Goal: Information Seeking & Learning: Learn about a topic

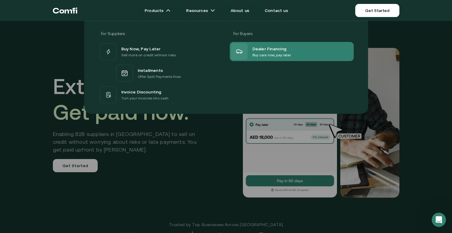
click at [270, 52] on p "Buy cars now, pay later" at bounding box center [272, 55] width 39 height 6
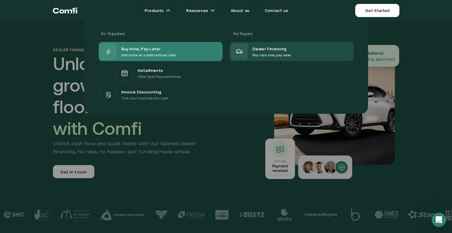
click at [160, 54] on p "Sell more on credit without risks" at bounding box center [148, 55] width 55 height 6
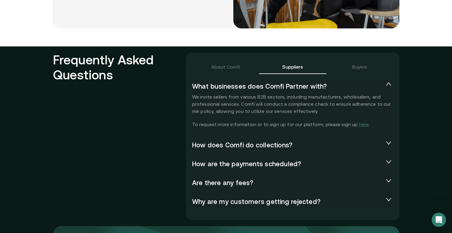
scroll to position [1272, 0]
click at [386, 140] on span "collapsed" at bounding box center [388, 143] width 7 height 6
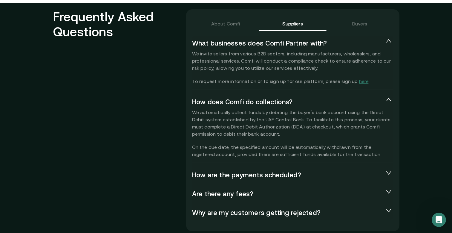
scroll to position [1315, 0]
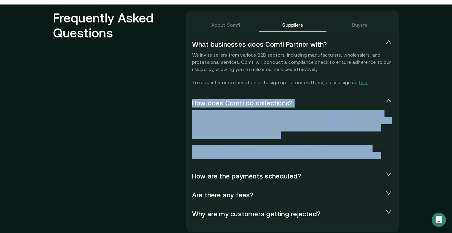
drag, startPoint x: 188, startPoint y: 101, endPoint x: 354, endPoint y: 155, distance: 174.2
click at [354, 155] on div "About Comfi Suppliers Buyers What businesses does Comfi Partner with? We invite…" at bounding box center [293, 121] width 214 height 222
copy div "How does Comfi do collections? We automatically collect funds by debiting the b…"
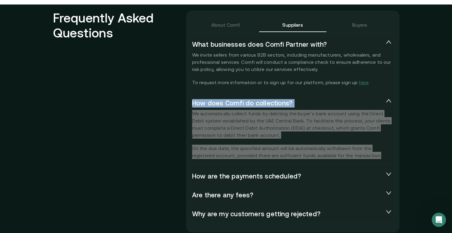
click at [355, 159] on div "We automatically collect funds by debiting the buyer’s bank account using the D…" at bounding box center [293, 137] width 202 height 54
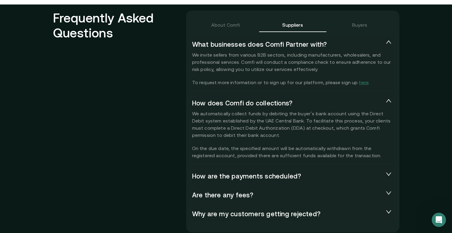
click at [259, 177] on span "How are the payments scheduled?" at bounding box center [288, 175] width 192 height 7
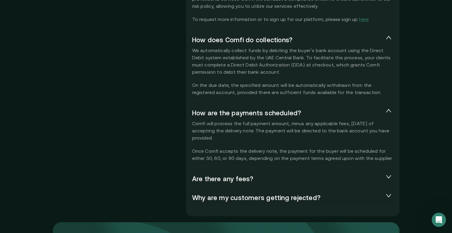
scroll to position [1380, 0]
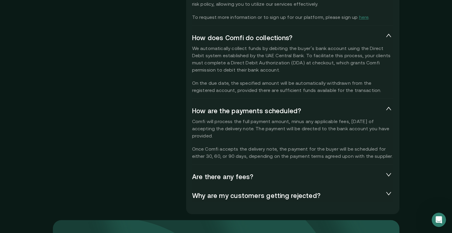
click at [372, 195] on span "Why are my customers getting rejected?" at bounding box center [288, 194] width 192 height 7
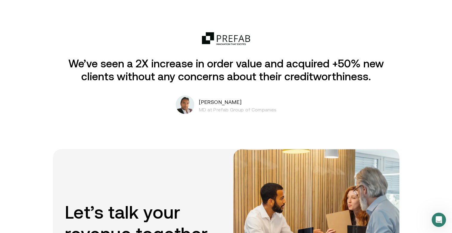
scroll to position [922, 0]
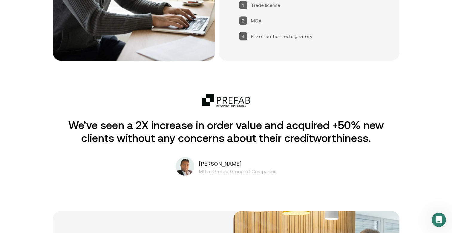
drag, startPoint x: 235, startPoint y: 160, endPoint x: 195, endPoint y: 161, distance: 40.4
click at [195, 161] on div "[PERSON_NAME] MD at Prefab Group of Companies" at bounding box center [226, 167] width 101 height 21
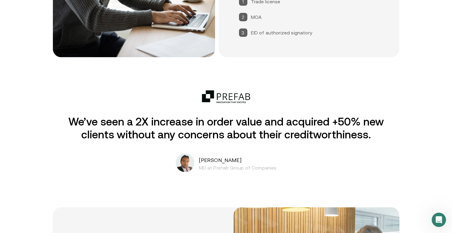
click at [264, 169] on p "MD at Prefab Group of Companies" at bounding box center [238, 167] width 78 height 7
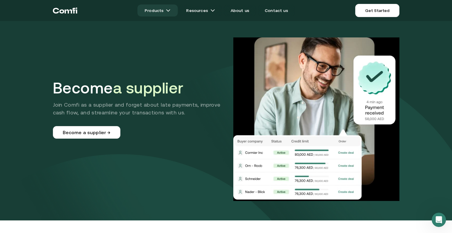
scroll to position [0, 0]
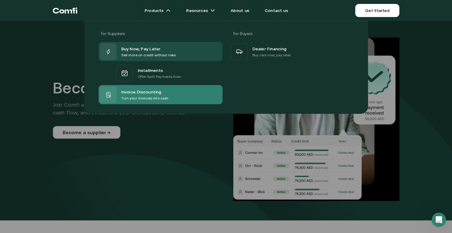
click at [157, 92] on span "Invoice Discounting" at bounding box center [141, 91] width 40 height 7
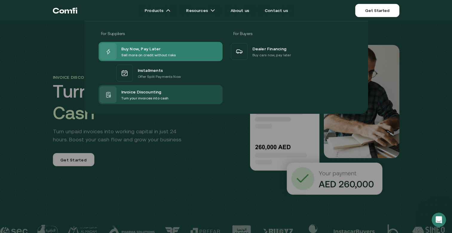
click at [194, 49] on div "Buy Now, Pay Later Sell more on credit without risks" at bounding box center [161, 51] width 124 height 19
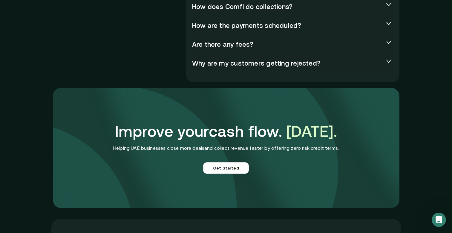
scroll to position [1417, 0]
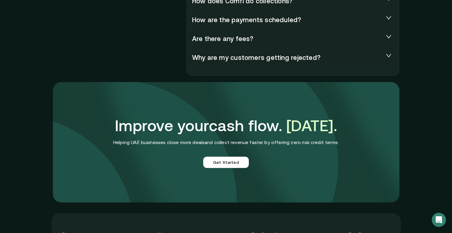
click at [308, 54] on span "Why are my customers getting rejected?" at bounding box center [288, 57] width 192 height 7
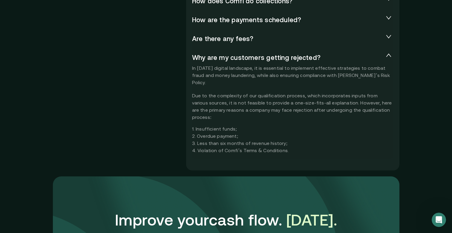
click at [316, 42] on div "Are there any fees?" at bounding box center [293, 38] width 202 height 14
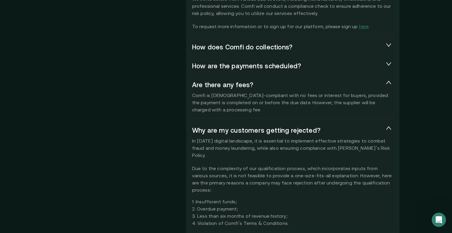
scroll to position [1365, 0]
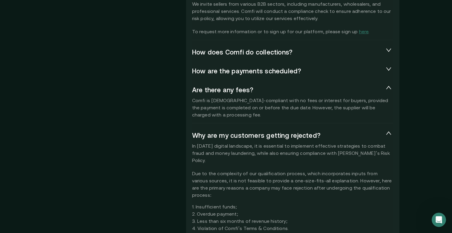
click at [312, 74] on div "How are the payments scheduled?" at bounding box center [293, 70] width 202 height 14
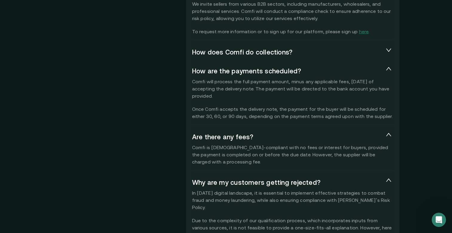
click at [313, 58] on div "How does Comfi do collections?" at bounding box center [293, 52] width 202 height 14
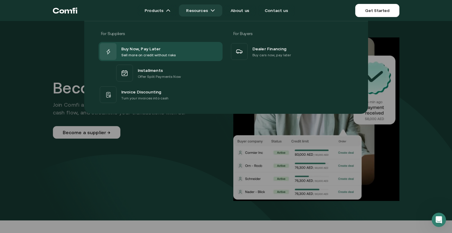
scroll to position [0, 0]
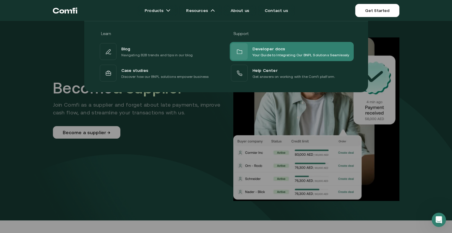
click at [264, 53] on p "Your Guide to Integrating Our BNPL Solutions Seamlessly" at bounding box center [301, 55] width 97 height 6
